Goal: Transaction & Acquisition: Purchase product/service

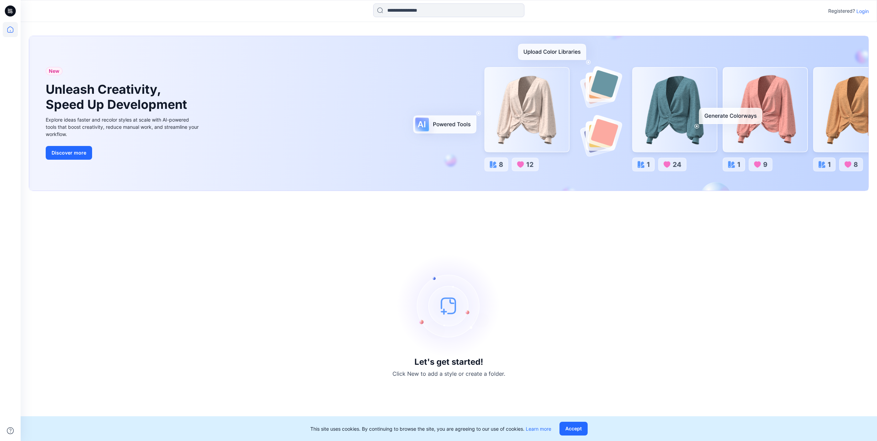
click at [861, 9] on p "Login" at bounding box center [862, 11] width 12 height 7
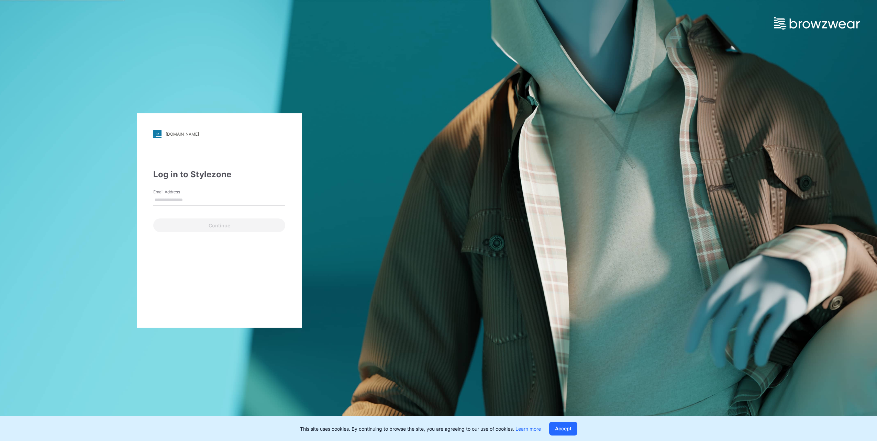
click at [214, 202] on input "Email Address" at bounding box center [219, 200] width 132 height 10
type input "**********"
click at [194, 227] on button "Continue" at bounding box center [219, 225] width 132 height 14
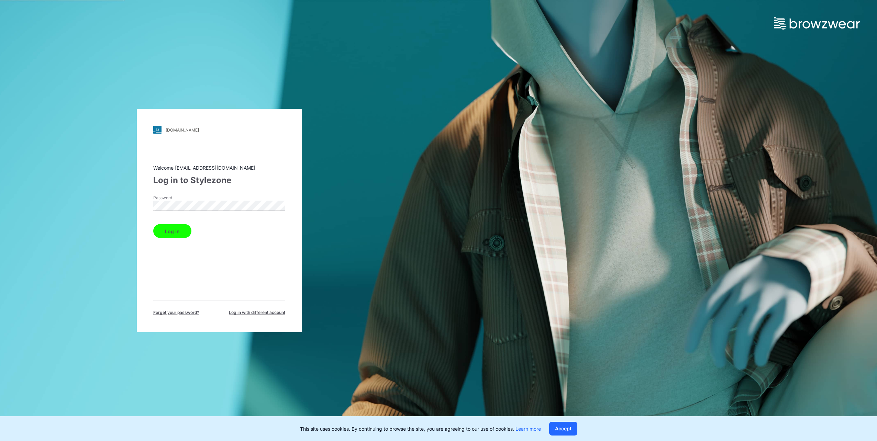
click at [186, 233] on button "Log in" at bounding box center [172, 231] width 38 height 14
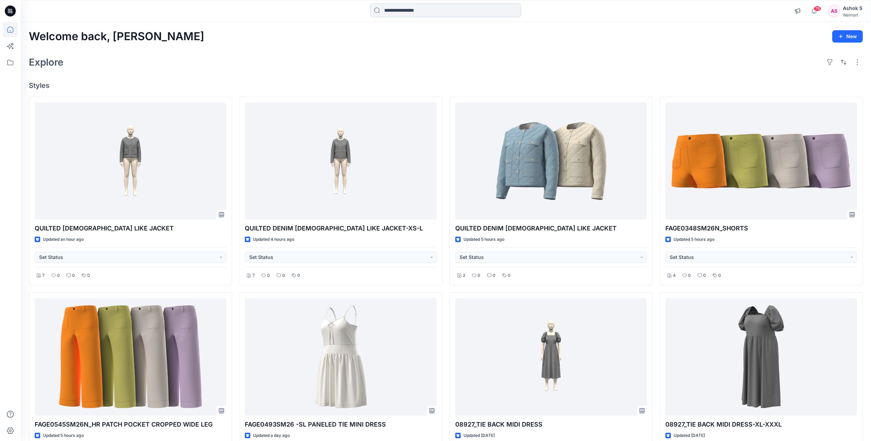
click at [420, 10] on input at bounding box center [445, 10] width 151 height 14
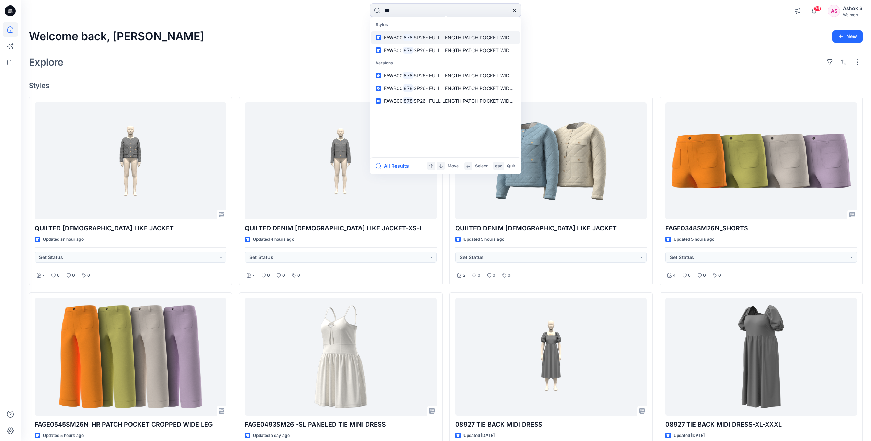
type input "***"
click at [427, 38] on span "SP26- FULL LENGTH PATCH POCKET WIDE LEG" at bounding box center [468, 38] width 109 height 6
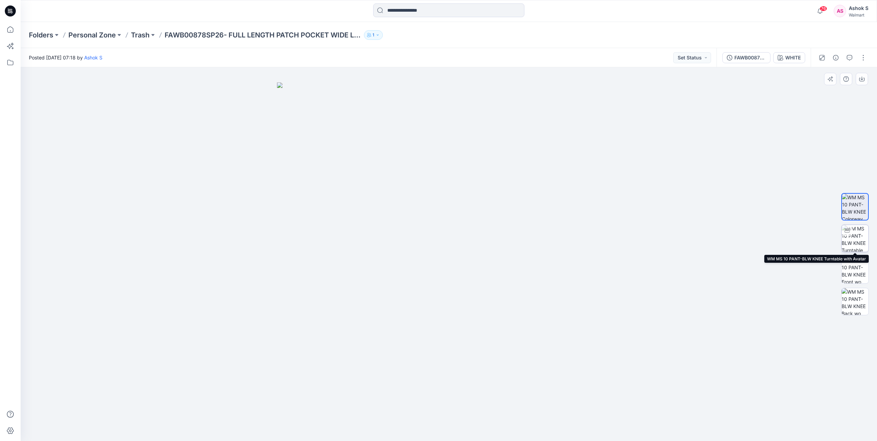
click at [849, 241] on img at bounding box center [854, 238] width 27 height 27
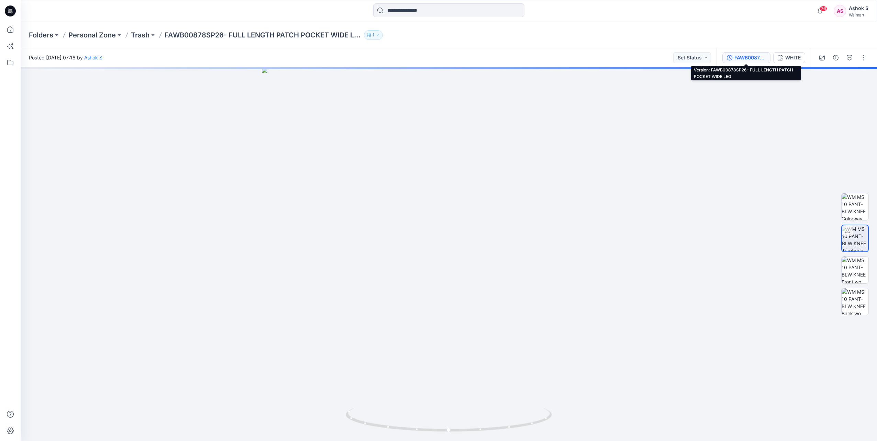
click at [744, 57] on div "FAWB00878SP26- FULL LENGTH PATCH POCKET WIDE LEG" at bounding box center [750, 58] width 32 height 8
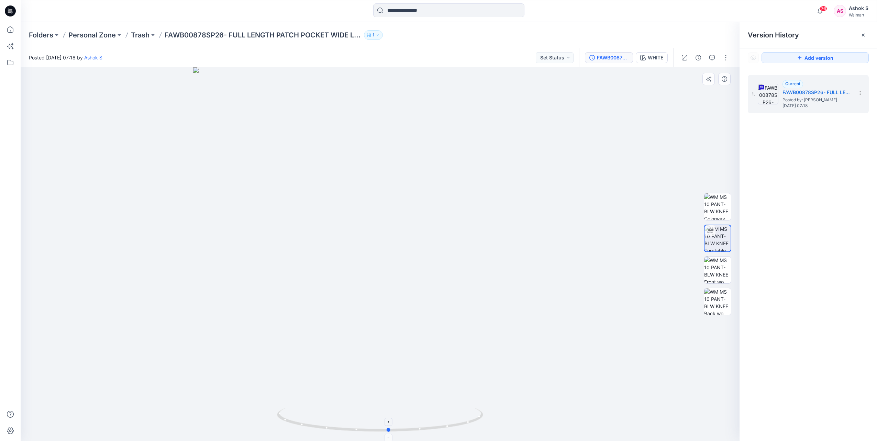
drag, startPoint x: 382, startPoint y: 431, endPoint x: 391, endPoint y: 416, distance: 17.0
click at [391, 416] on icon at bounding box center [381, 421] width 208 height 26
click at [650, 58] on div "WHITE" at bounding box center [655, 58] width 15 height 8
click at [774, 92] on li "WHITE" at bounding box center [807, 90] width 121 height 26
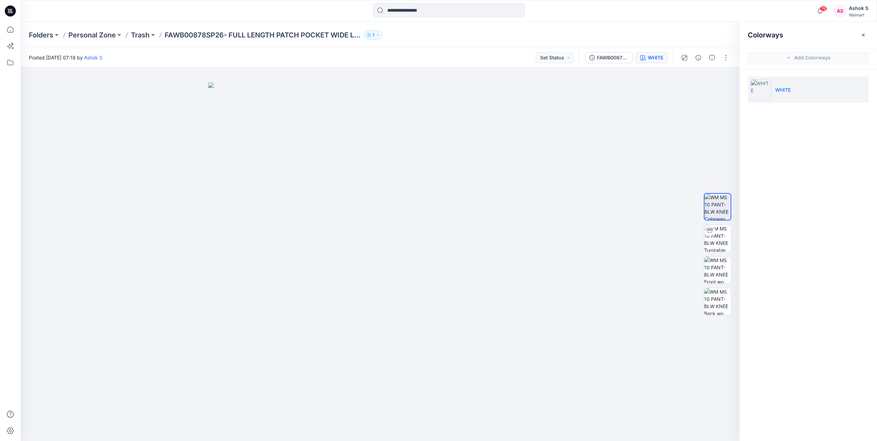
click at [575, 319] on div at bounding box center [380, 254] width 719 height 374
click at [728, 243] on img at bounding box center [717, 238] width 27 height 27
drag, startPoint x: 421, startPoint y: 433, endPoint x: 364, endPoint y: 425, distance: 57.5
click at [364, 425] on icon at bounding box center [381, 421] width 208 height 26
drag, startPoint x: 410, startPoint y: 345, endPoint x: 447, endPoint y: 345, distance: 36.8
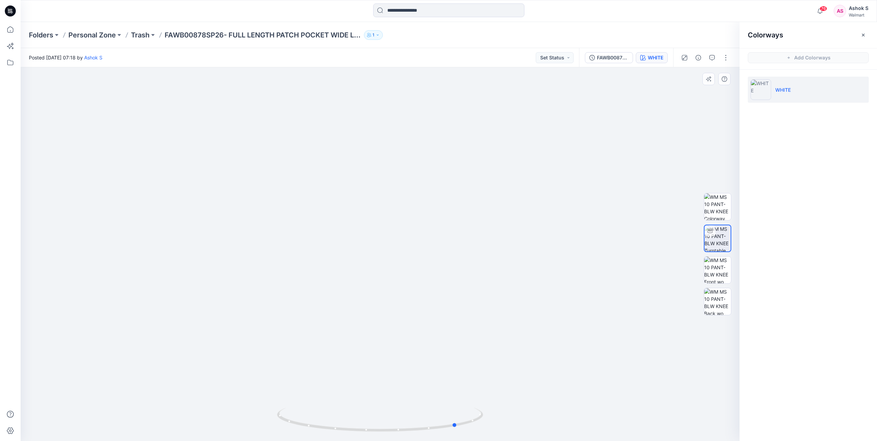
drag, startPoint x: 398, startPoint y: 430, endPoint x: 532, endPoint y: 430, distance: 134.3
click at [532, 430] on div at bounding box center [380, 254] width 719 height 374
